Goal: Navigation & Orientation: Find specific page/section

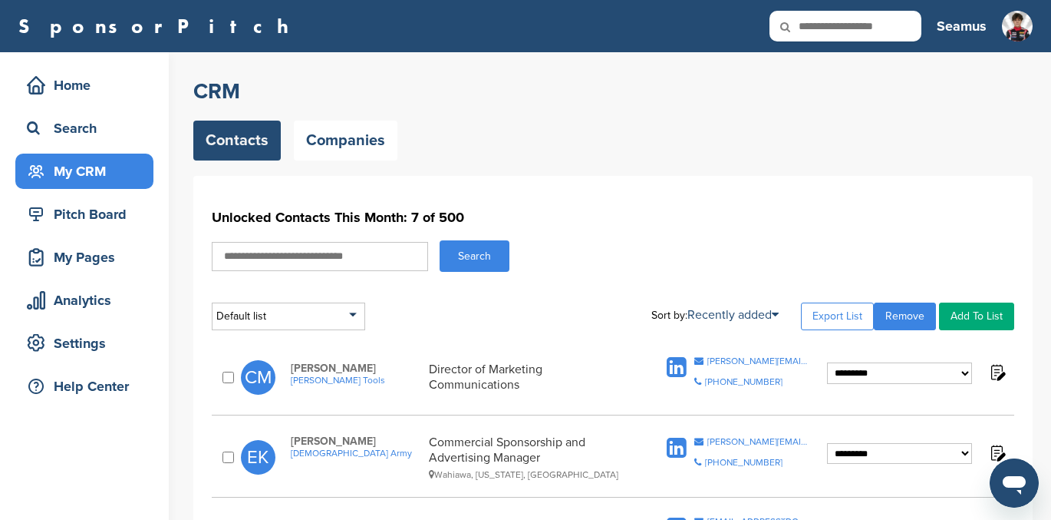
click at [256, 254] on input "text" at bounding box center [320, 256] width 216 height 29
click at [325, 147] on link "Companies" at bounding box center [346, 140] width 104 height 40
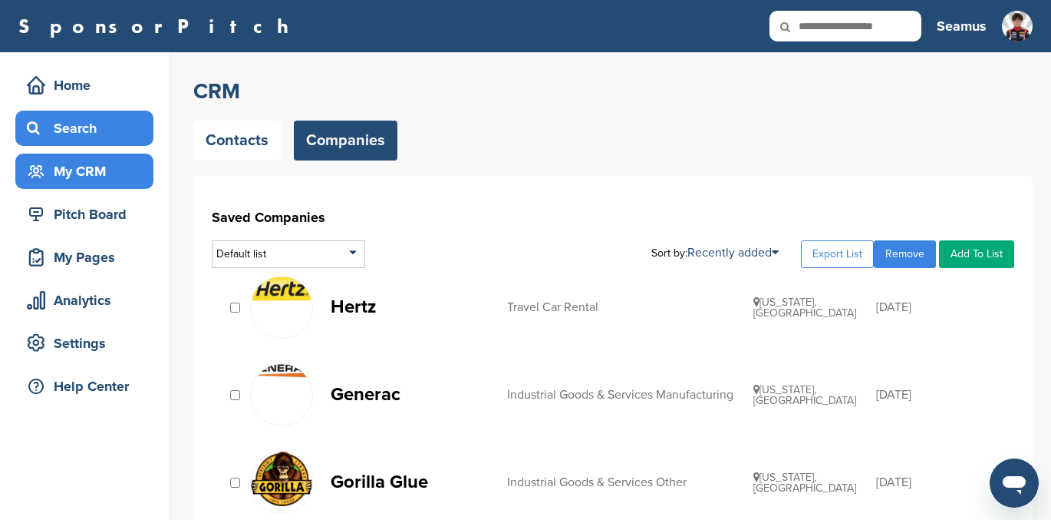
click at [64, 133] on div "Search" at bounding box center [88, 128] width 130 height 28
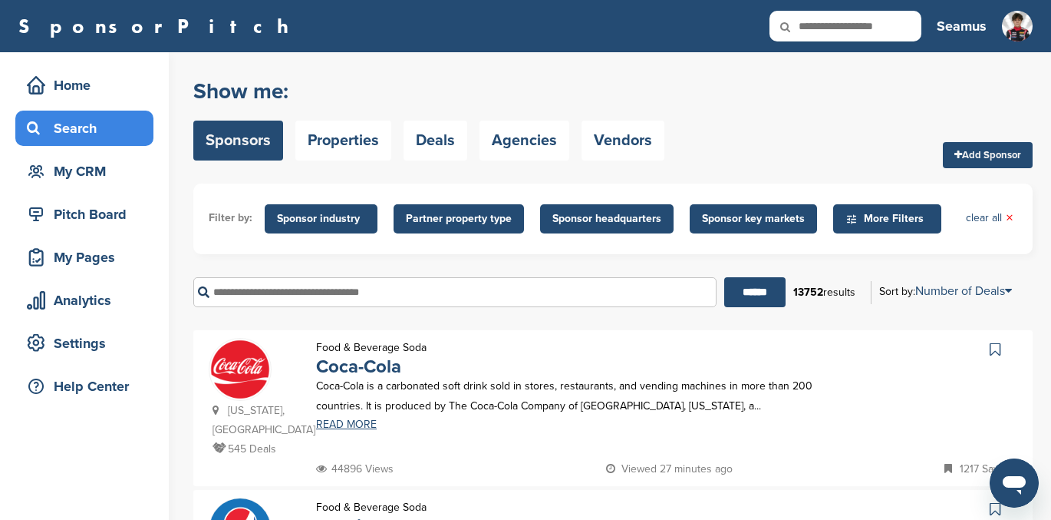
click at [243, 296] on input "text" at bounding box center [454, 292] width 523 height 30
type input "******"
click at [725, 277] on input "******" at bounding box center [755, 292] width 61 height 30
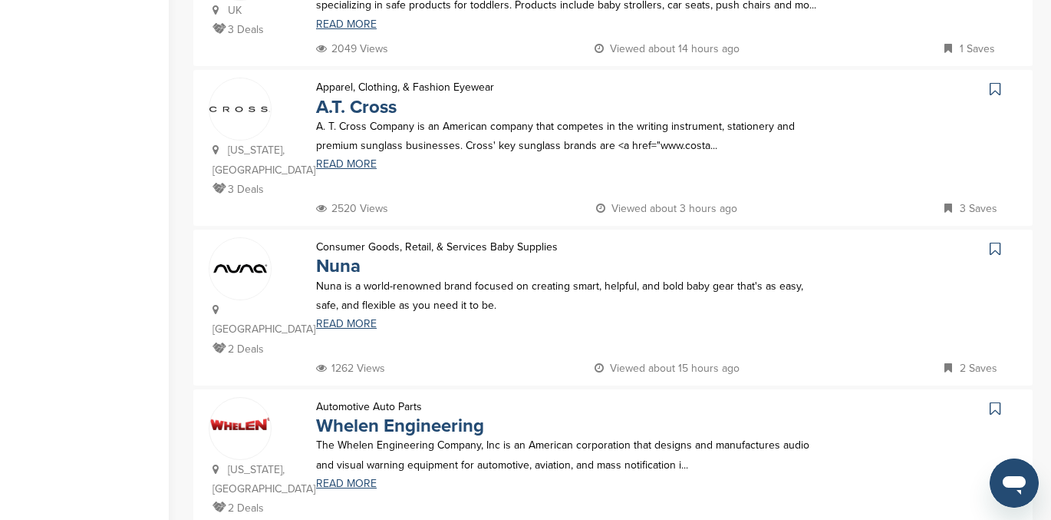
scroll to position [652, 0]
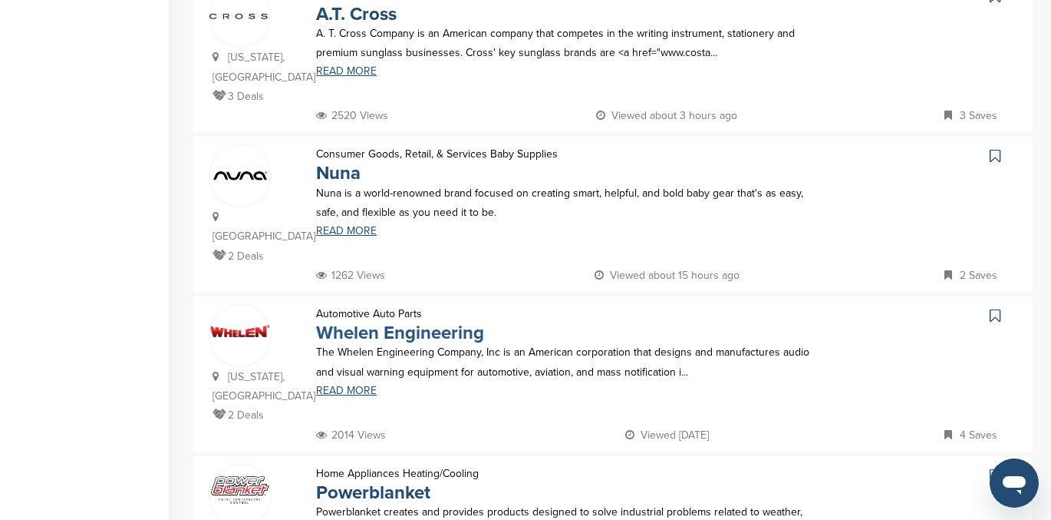
click at [366, 322] on link "Whelen Engineering" at bounding box center [400, 333] width 168 height 22
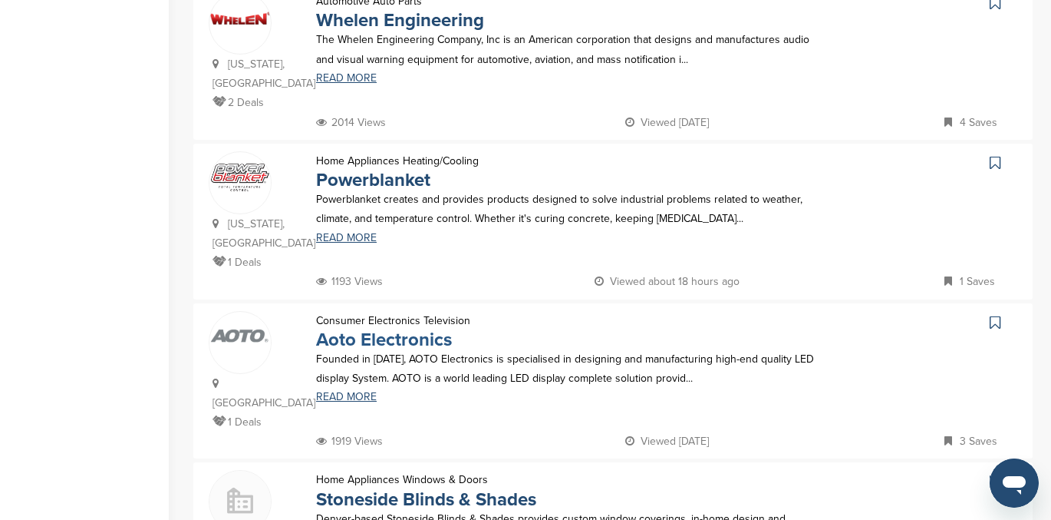
scroll to position [979, 0]
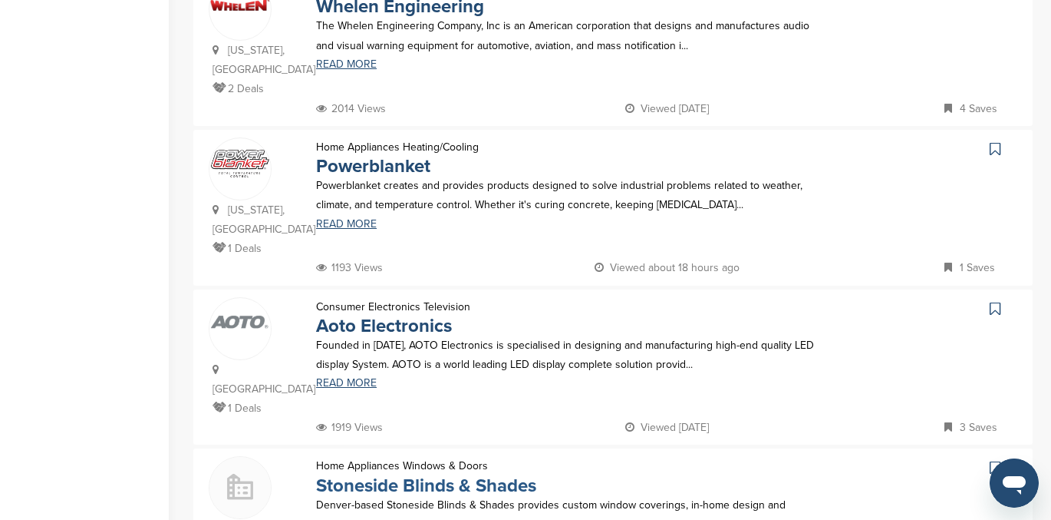
click at [404, 474] on link "Stoneside Blinds & Shades" at bounding box center [426, 485] width 220 height 22
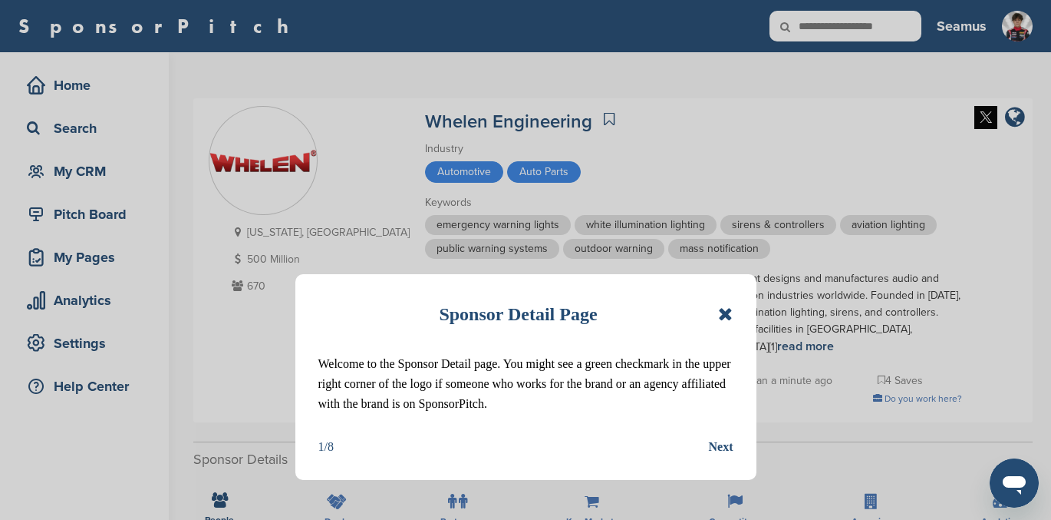
click at [719, 314] on icon at bounding box center [725, 314] width 15 height 18
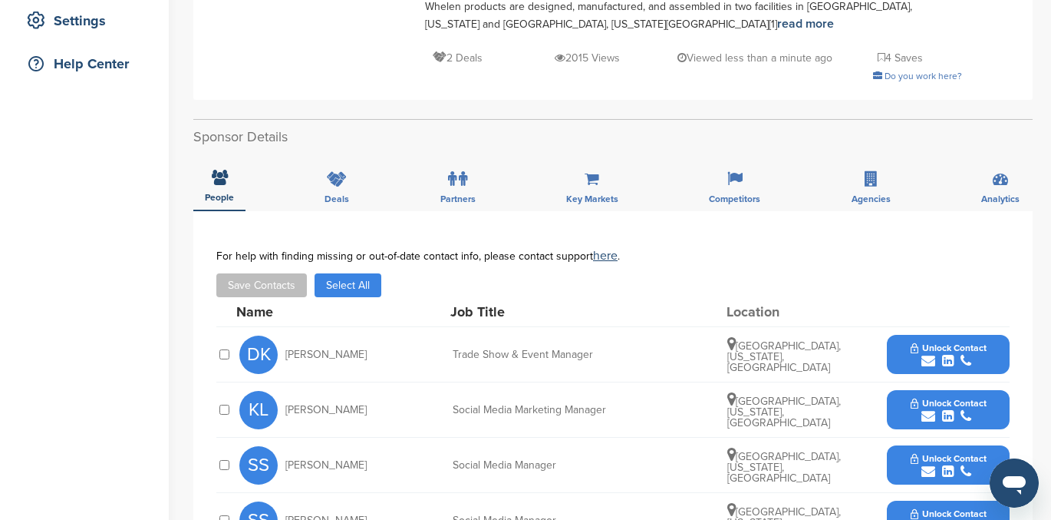
scroll to position [319, 0]
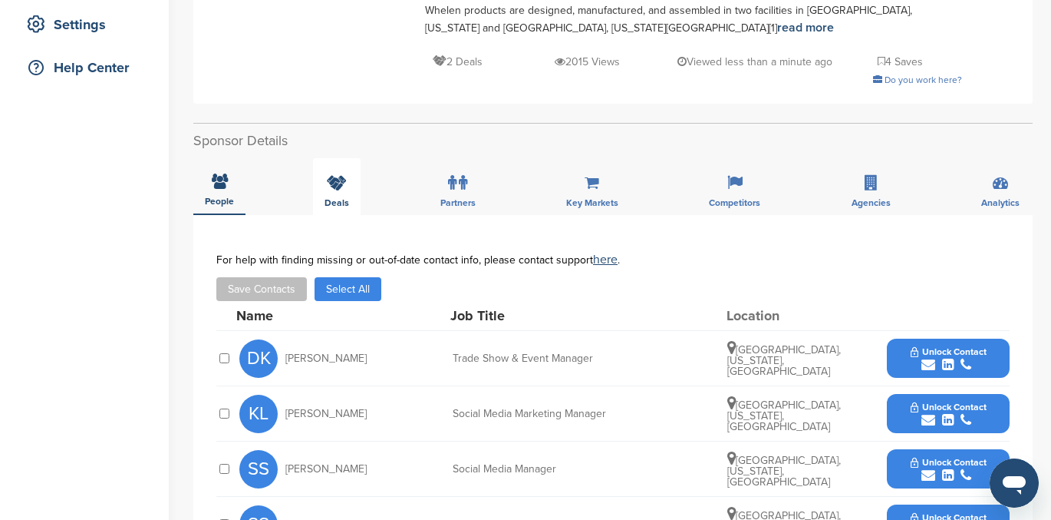
click at [321, 201] on div "Deals" at bounding box center [337, 186] width 48 height 57
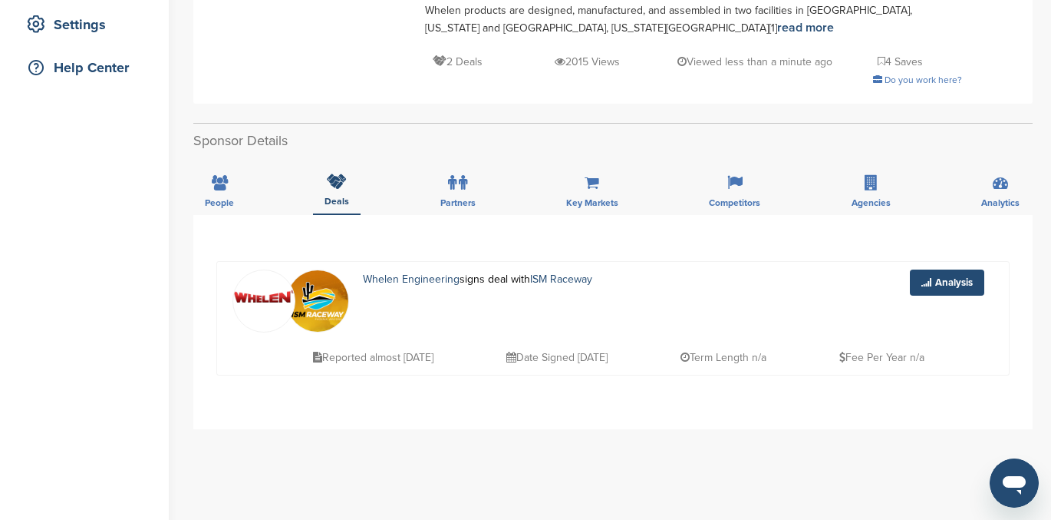
scroll to position [0, 0]
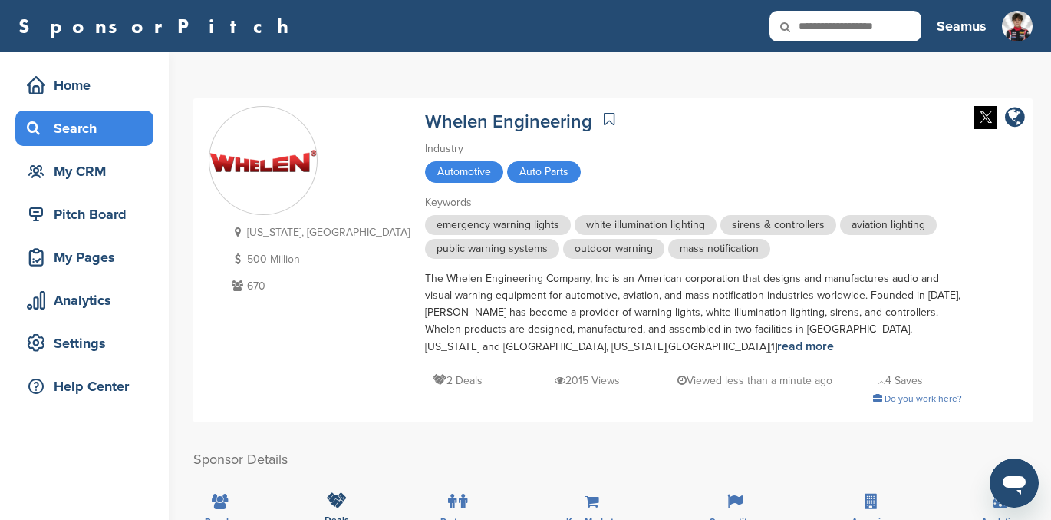
click at [68, 126] on div "Search" at bounding box center [88, 128] width 130 height 28
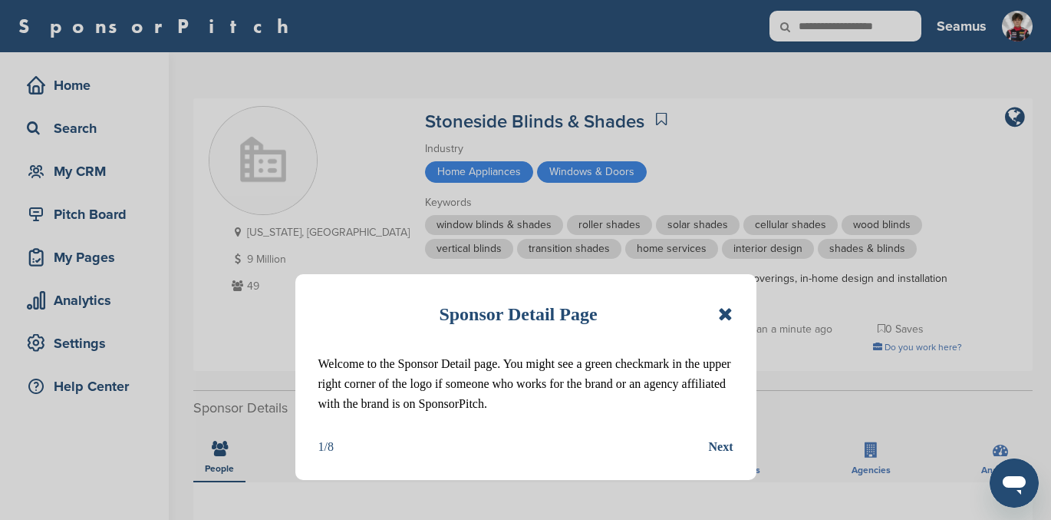
click at [729, 305] on icon at bounding box center [725, 314] width 15 height 18
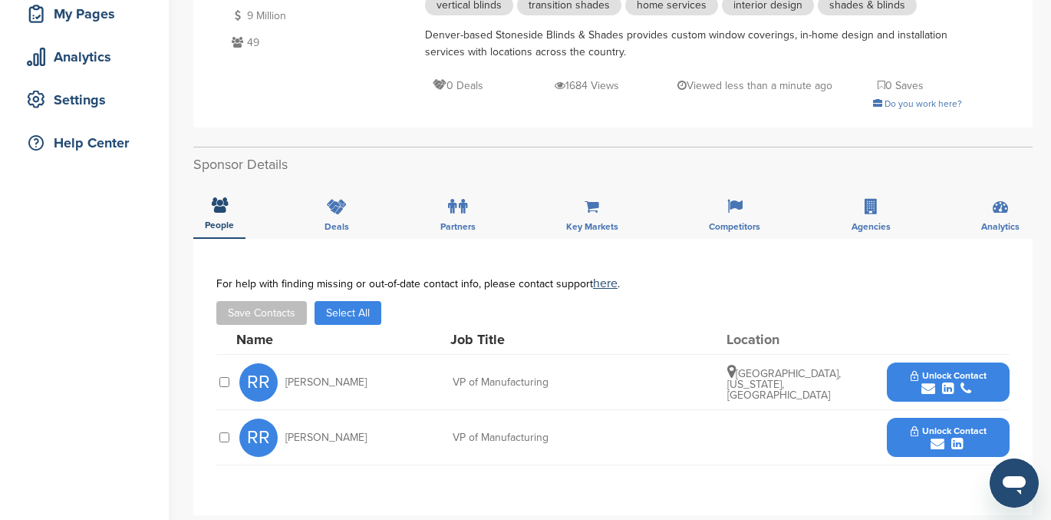
scroll to position [244, 0]
click at [345, 222] on span "Deals" at bounding box center [337, 225] width 25 height 9
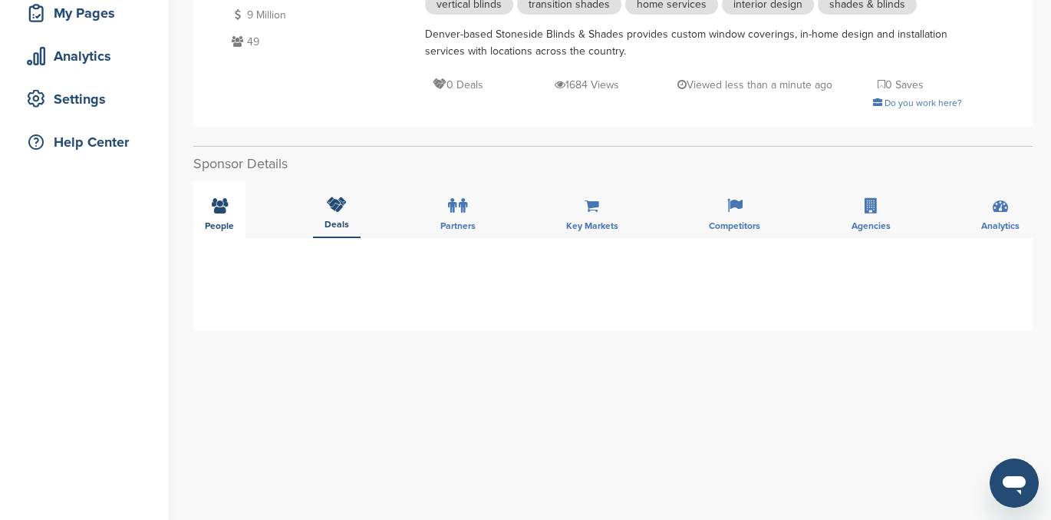
click at [198, 210] on div "People" at bounding box center [219, 209] width 52 height 57
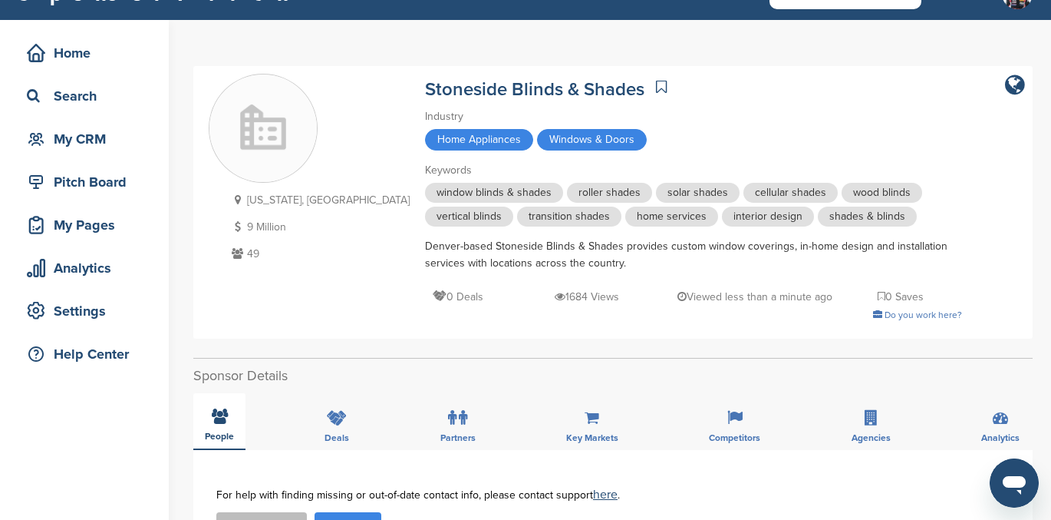
scroll to position [15, 0]
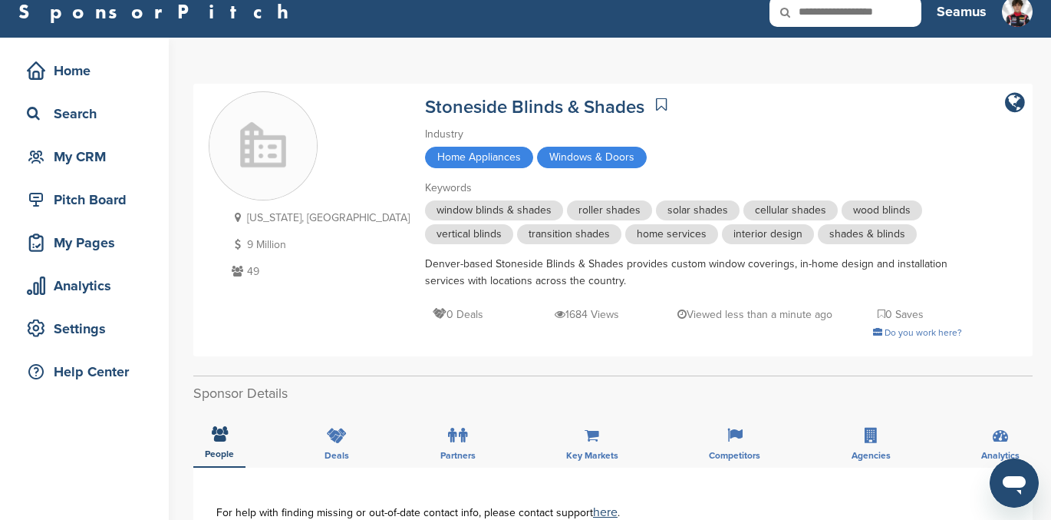
click at [656, 101] on icon at bounding box center [661, 104] width 11 height 15
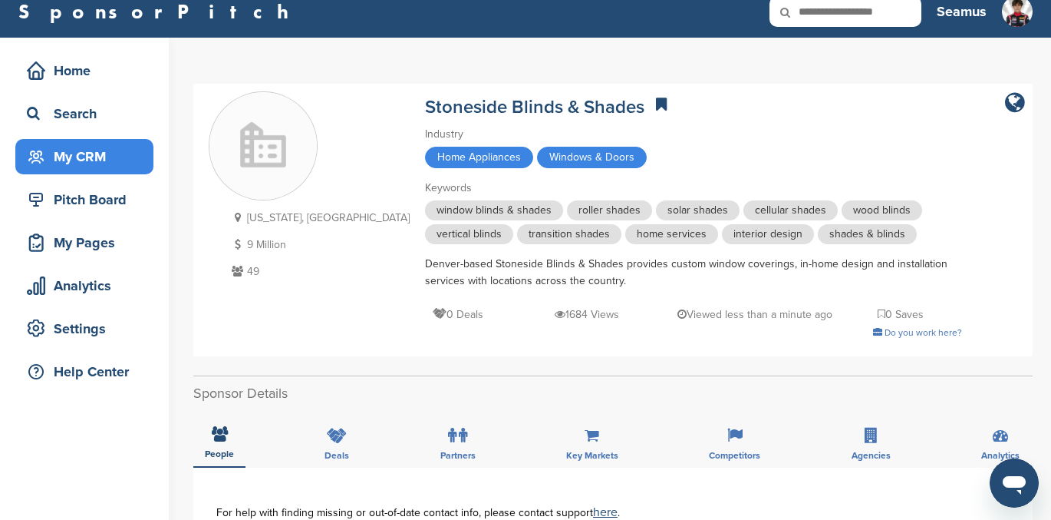
click at [85, 151] on div "My CRM" at bounding box center [88, 157] width 130 height 28
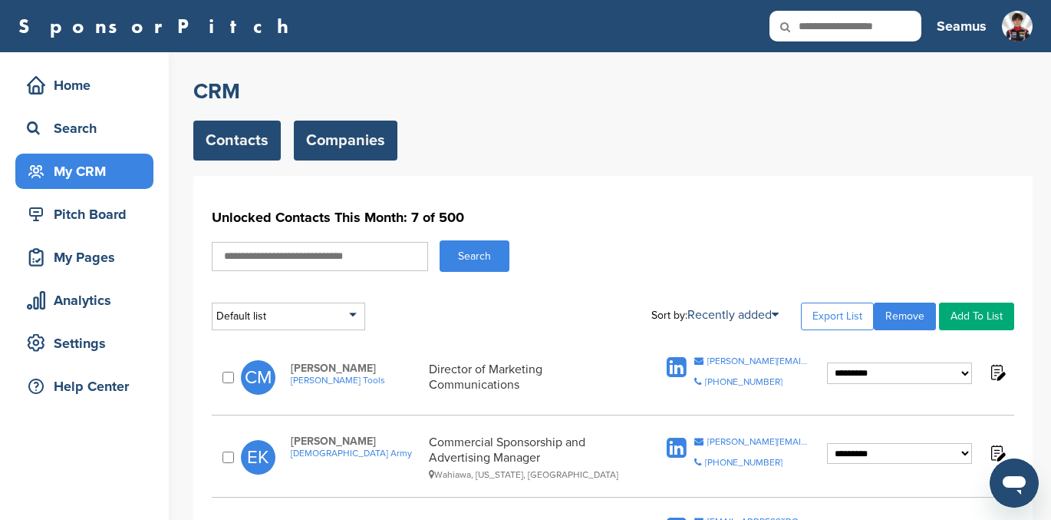
click at [354, 145] on link "Companies" at bounding box center [346, 140] width 104 height 40
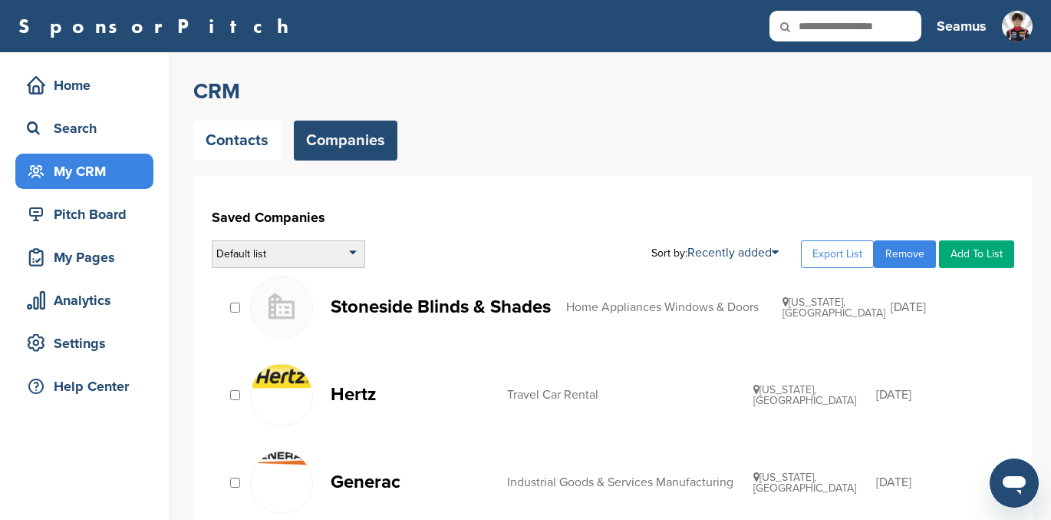
click at [279, 249] on div "Default list" at bounding box center [289, 254] width 154 height 28
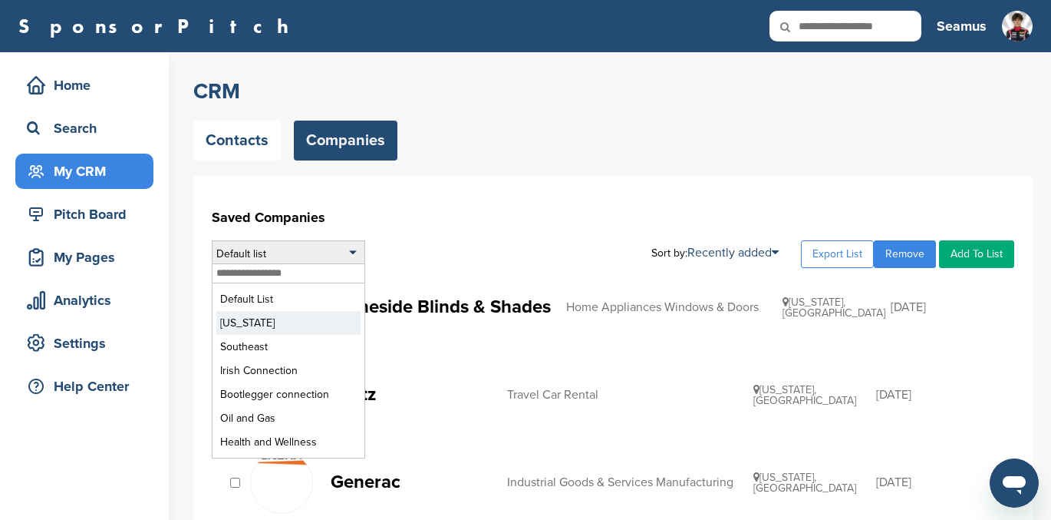
click at [256, 332] on li "Colorado" at bounding box center [288, 323] width 144 height 24
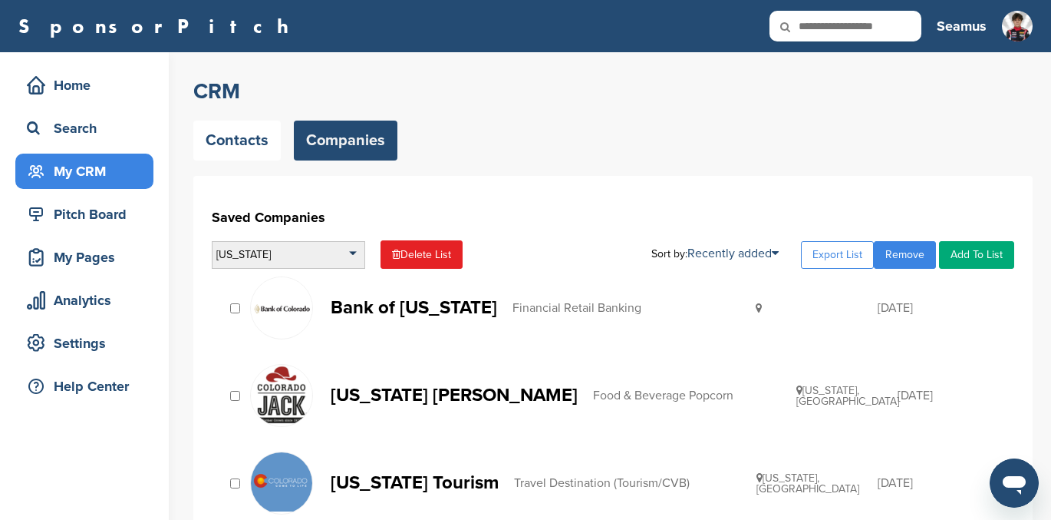
click at [246, 250] on div "[US_STATE]" at bounding box center [289, 255] width 154 height 28
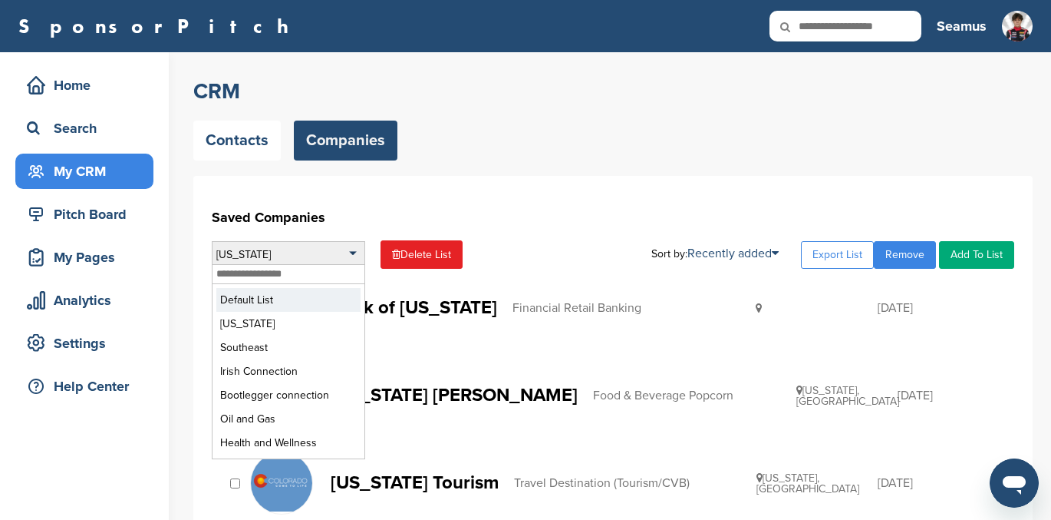
click at [244, 299] on li "Default List" at bounding box center [288, 300] width 144 height 24
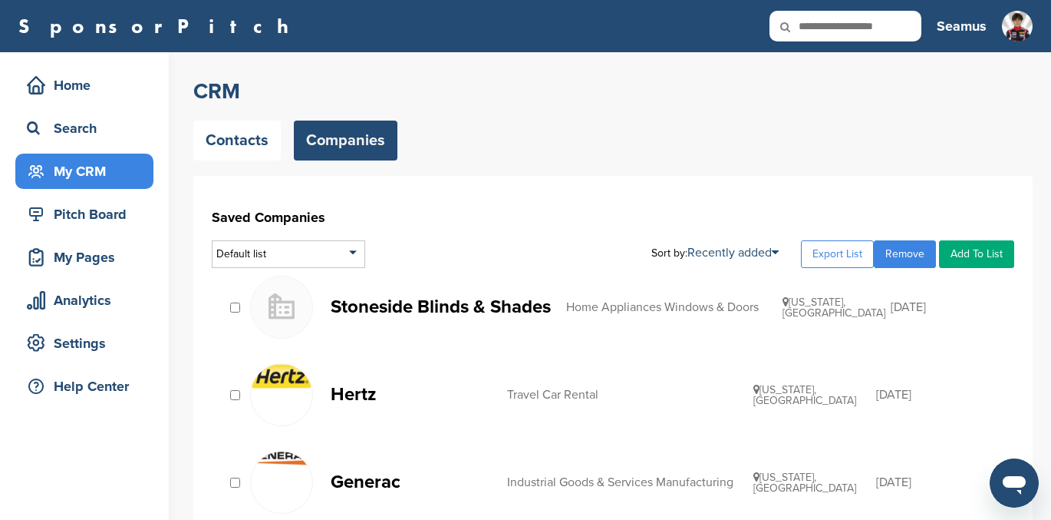
click at [976, 256] on link "Add To List" at bounding box center [976, 254] width 75 height 28
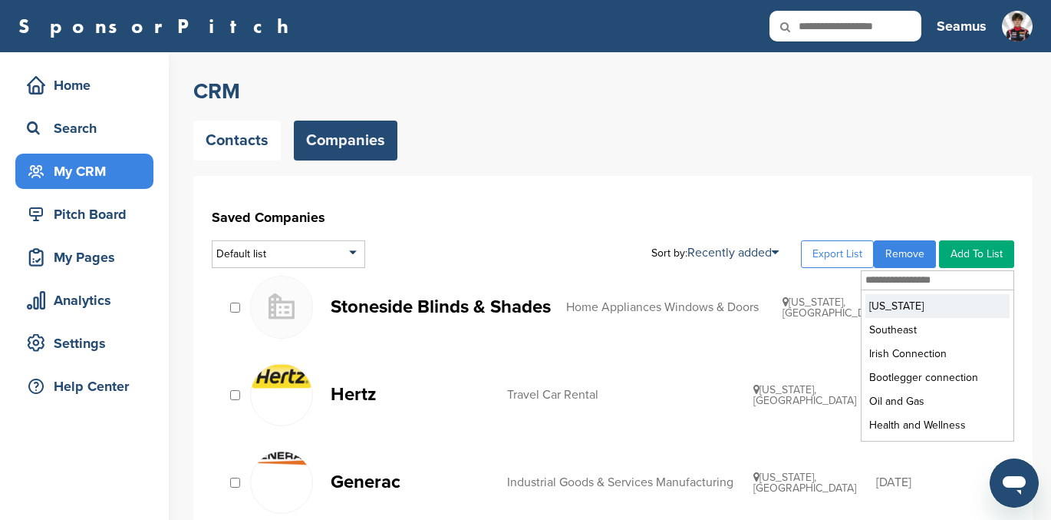
click at [910, 302] on li "[US_STATE]" at bounding box center [938, 306] width 144 height 24
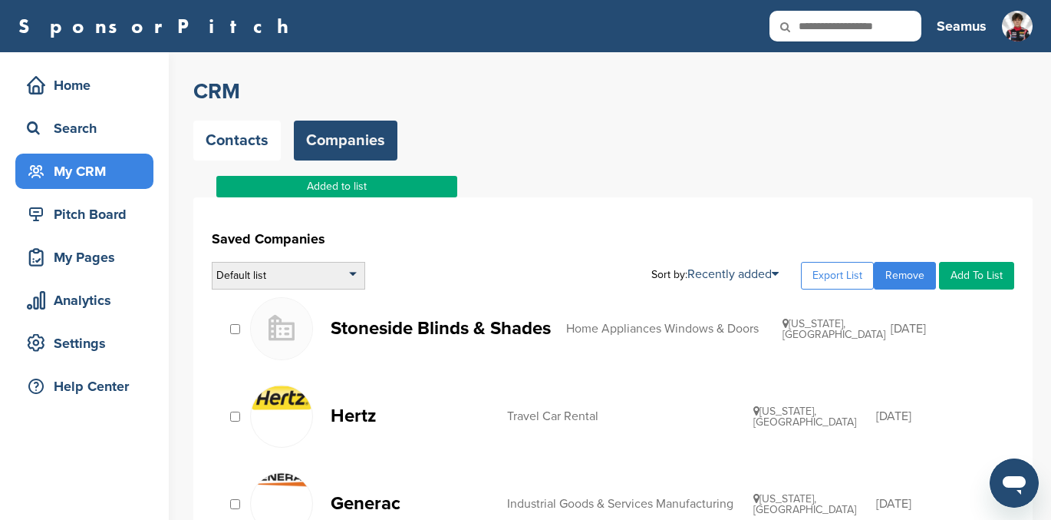
click at [276, 275] on div "Default list" at bounding box center [289, 276] width 154 height 28
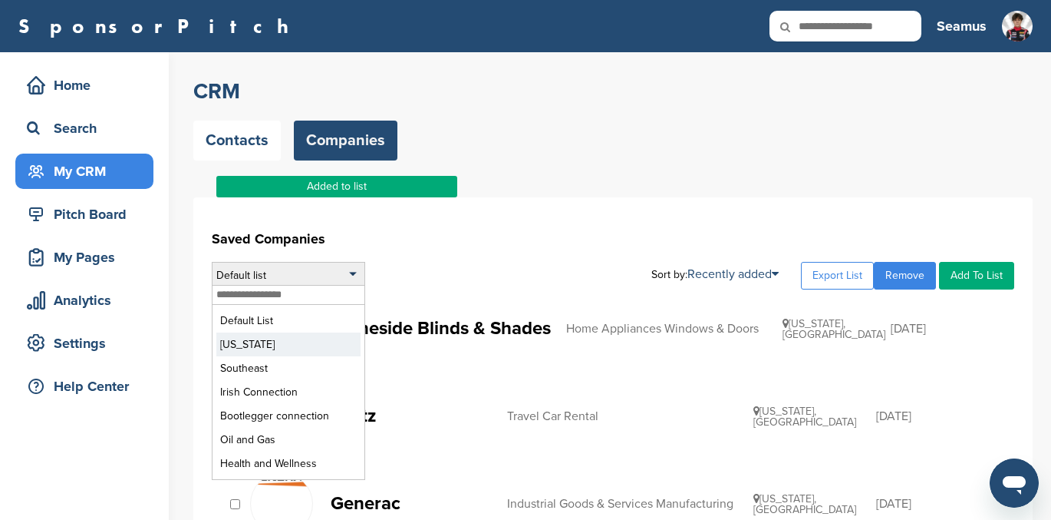
click at [252, 345] on li "[US_STATE]" at bounding box center [288, 344] width 144 height 24
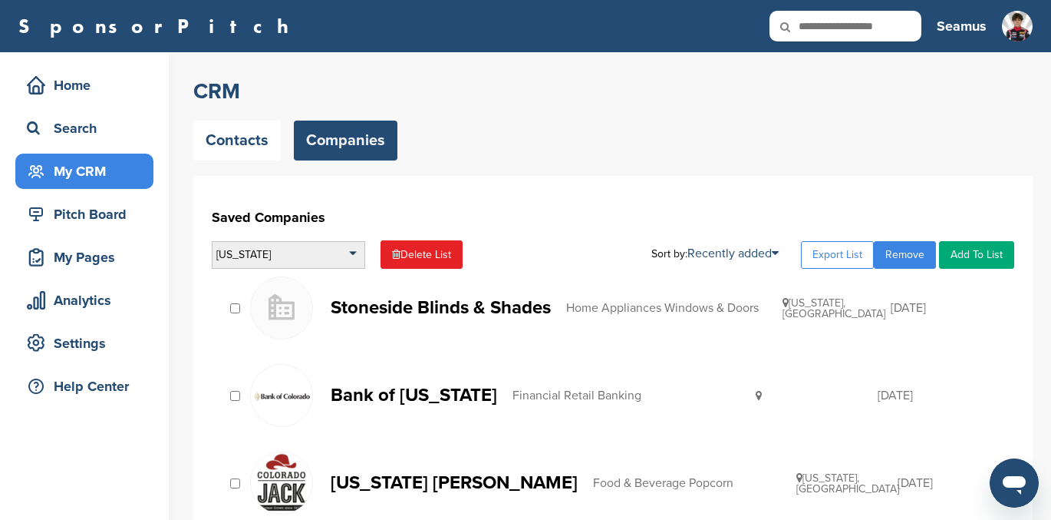
click at [282, 256] on div "Colorado" at bounding box center [289, 255] width 154 height 28
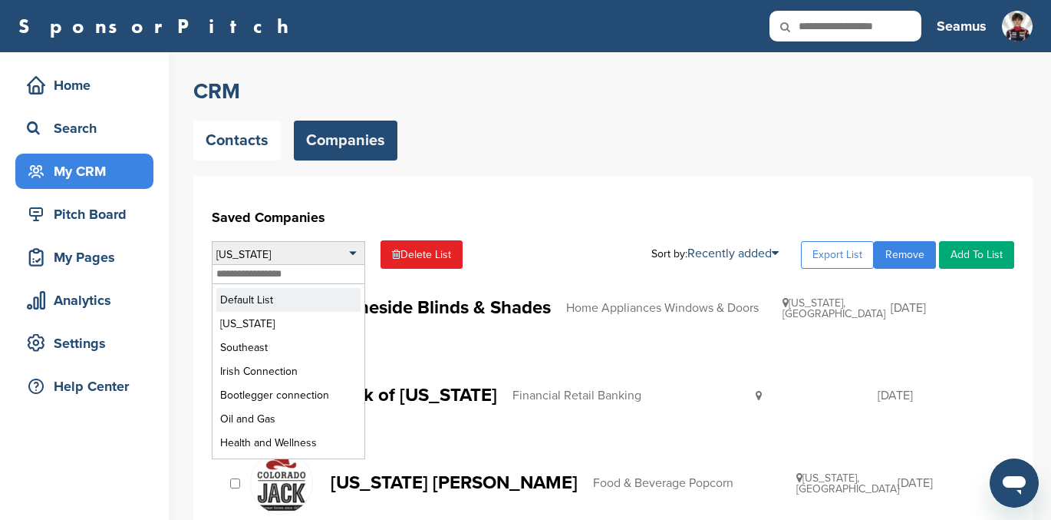
click at [269, 302] on li "Default List" at bounding box center [288, 300] width 144 height 24
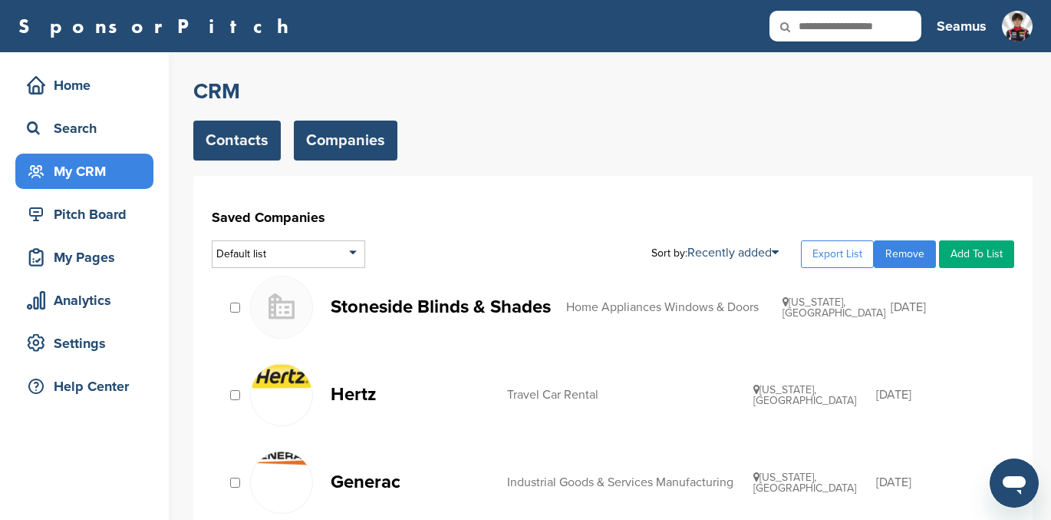
click at [204, 148] on link "Contacts" at bounding box center [236, 140] width 87 height 40
